Goal: Task Accomplishment & Management: Use online tool/utility

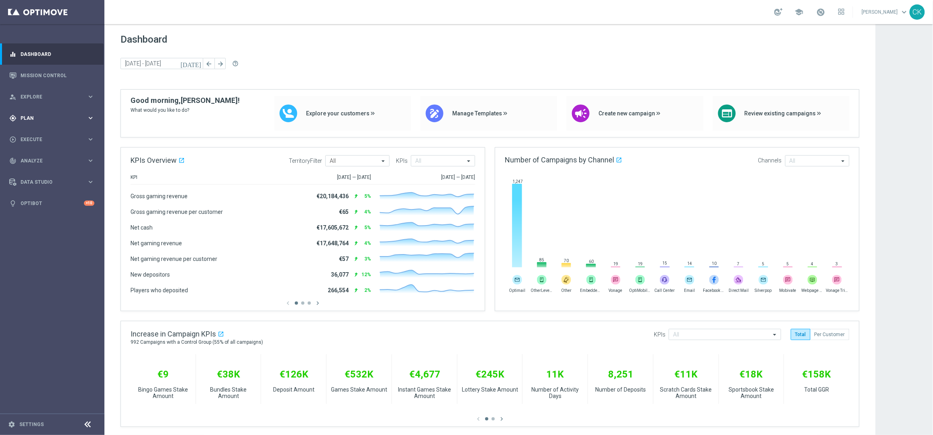
click at [35, 118] on span "Plan" at bounding box center [53, 118] width 66 height 5
click at [37, 157] on span "Templates" at bounding box center [49, 158] width 57 height 5
click at [37, 170] on link "Optimail" at bounding box center [54, 170] width 59 height 6
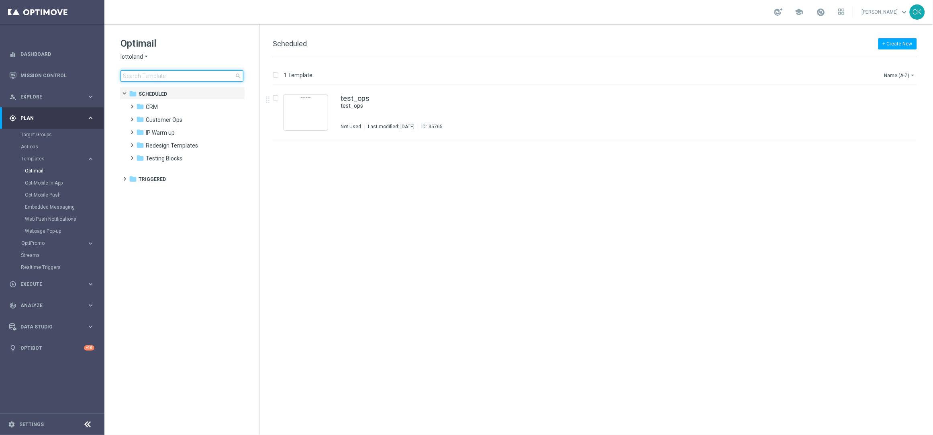
click at [190, 74] on input at bounding box center [182, 75] width 123 height 11
type input "test"
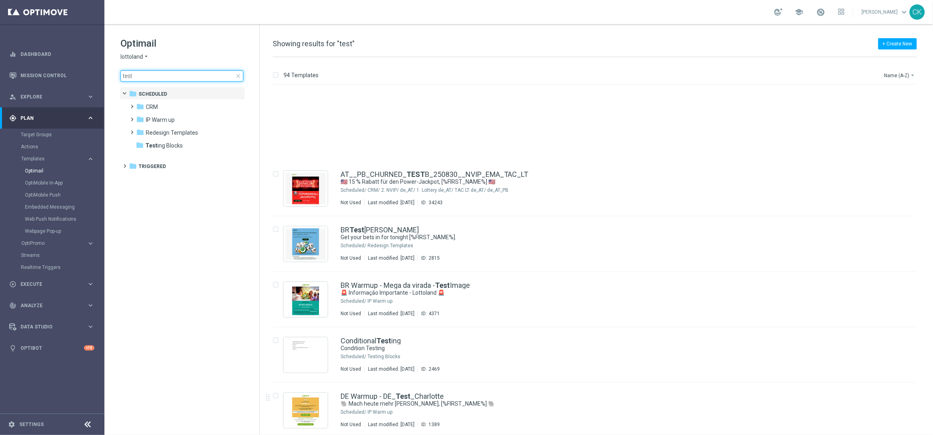
scroll to position [237, 0]
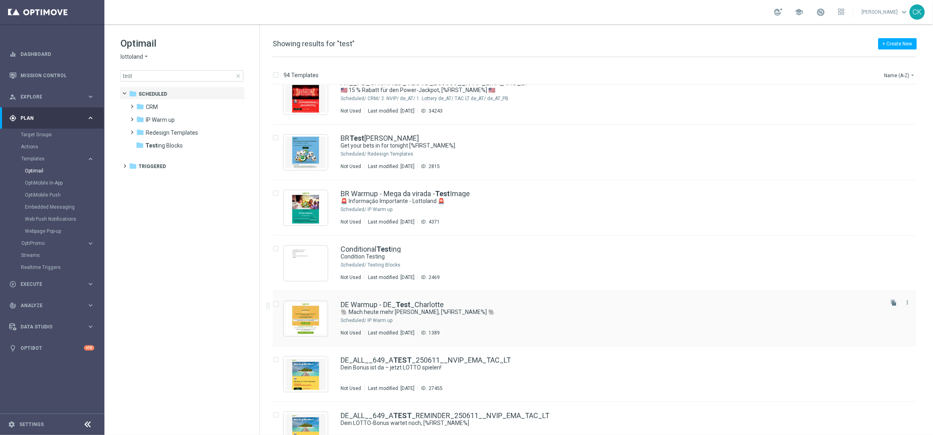
click at [396, 300] on div "DE Warmup - DE_ Test _Charlotte 🐘 Mach heute mehr [PERSON_NAME], [%FIRST_NAME%]…" at bounding box center [594, 318] width 643 height 55
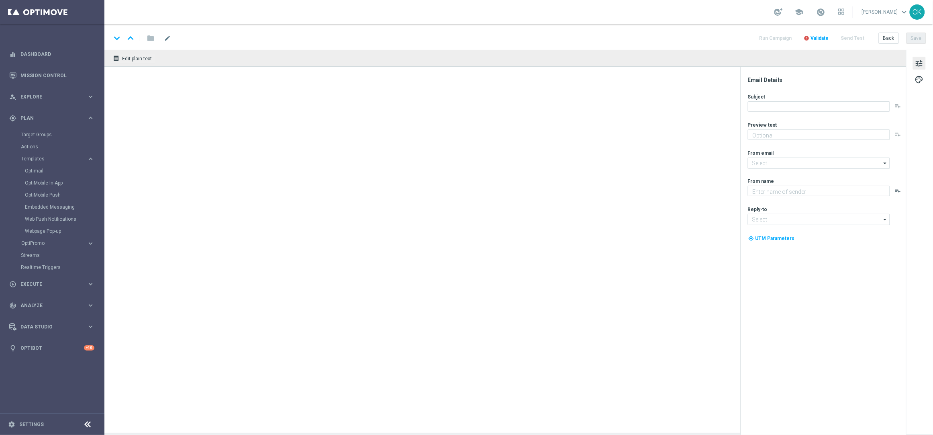
type textarea "Der doppelte EuroJackpot GRATIS."
type input "[EMAIL_ADDRESS][DOMAIN_NAME]"
type textarea "Lottoland"
type input "[EMAIL_ADDRESS][DOMAIN_NAME]"
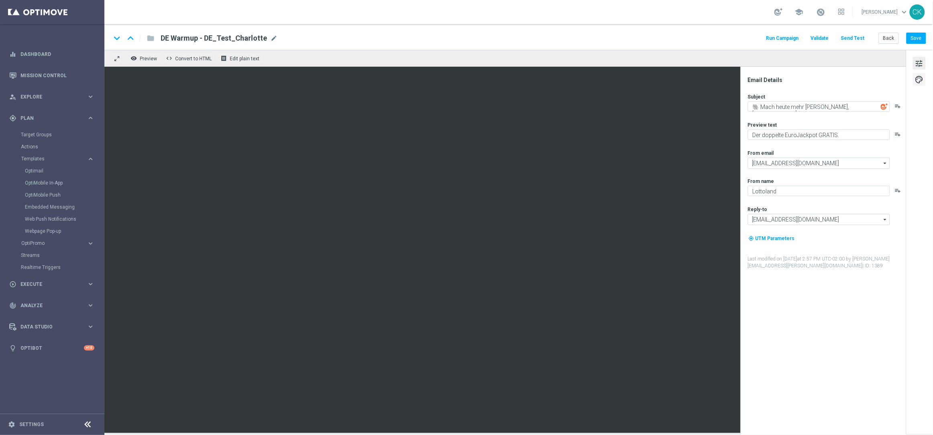
click at [923, 76] on span "palette" at bounding box center [919, 79] width 9 height 10
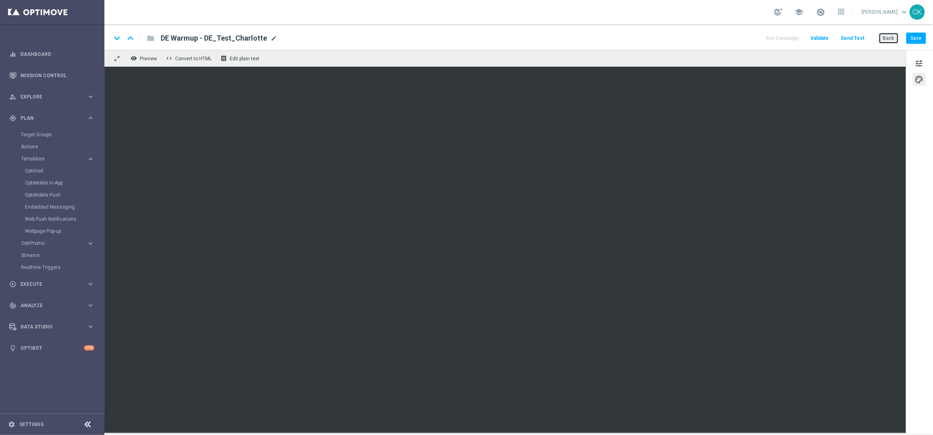
click at [887, 37] on button "Back" at bounding box center [889, 38] width 20 height 11
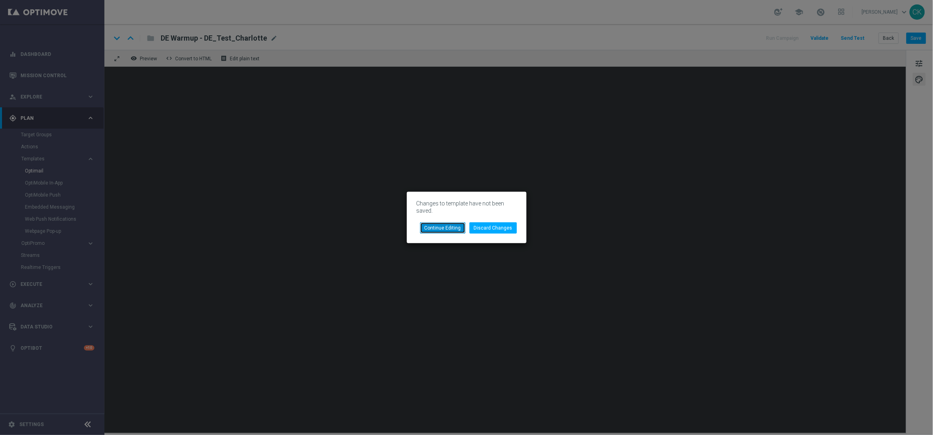
click at [449, 225] on button "Continue Editing" at bounding box center [442, 227] width 45 height 11
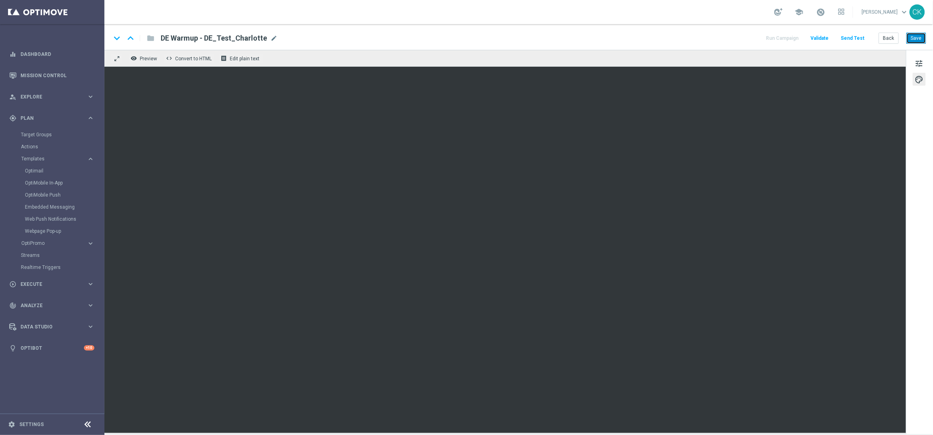
click at [920, 37] on button "Save" at bounding box center [917, 38] width 20 height 11
click at [888, 39] on button "Back" at bounding box center [889, 38] width 20 height 11
